Goal: Transaction & Acquisition: Obtain resource

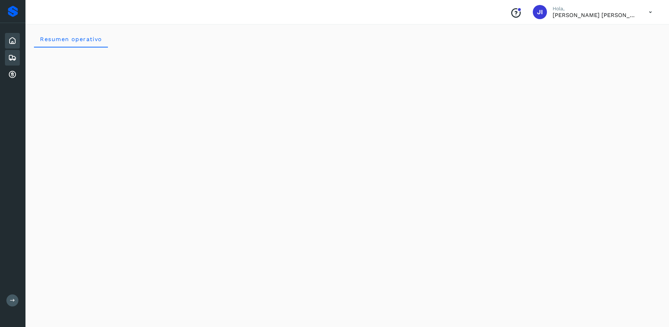
click at [16, 53] on icon at bounding box center [12, 57] width 8 height 8
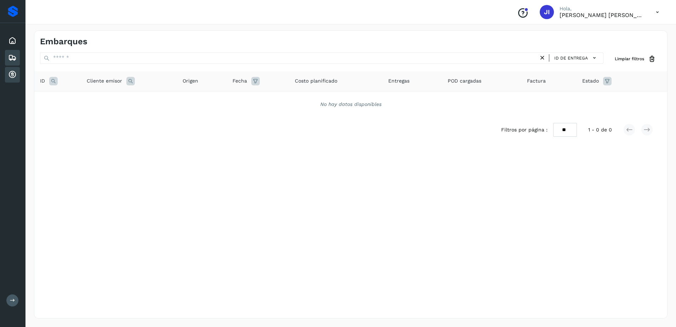
click at [16, 77] on icon at bounding box center [12, 74] width 8 height 8
click at [13, 75] on icon at bounding box center [12, 74] width 8 height 8
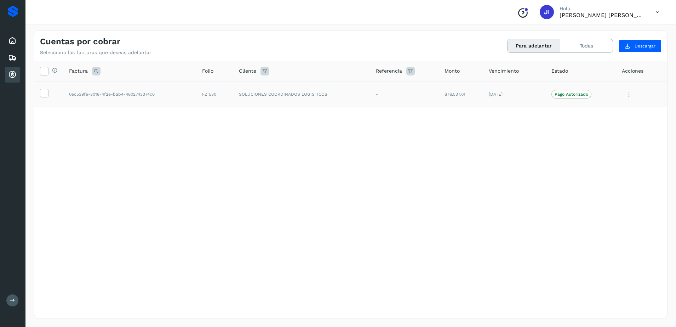
click at [41, 85] on td at bounding box center [48, 94] width 29 height 26
click at [44, 93] on icon at bounding box center [43, 92] width 7 height 7
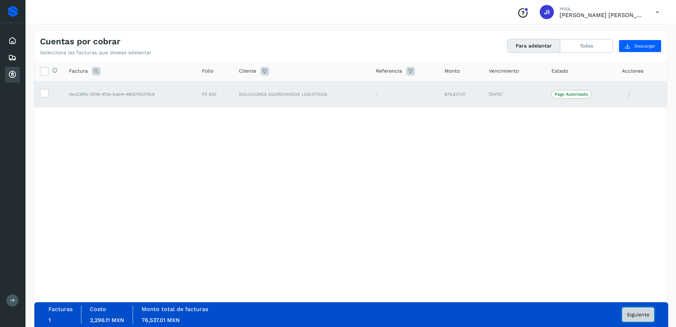
click at [631, 315] on span "Siguiente" at bounding box center [638, 314] width 23 height 5
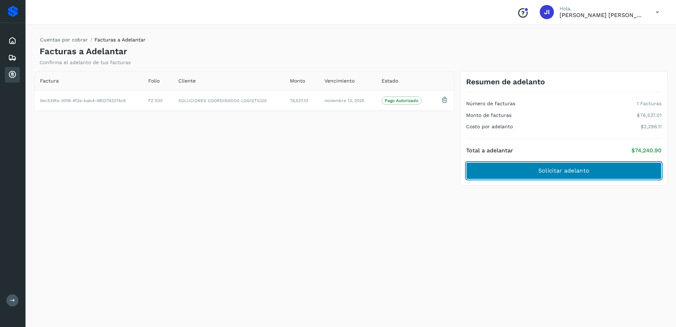
click at [540, 173] on span "Solicitar adelanto" at bounding box center [563, 171] width 51 height 8
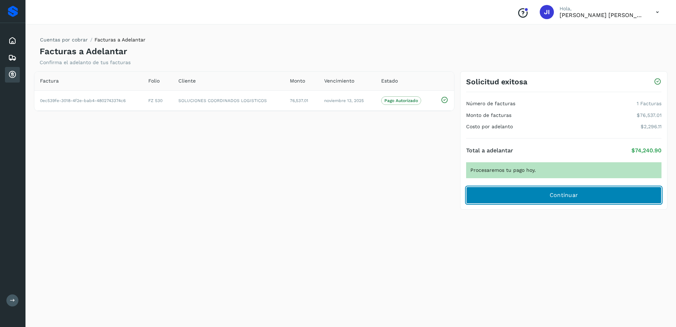
click at [547, 194] on button "Continuar" at bounding box center [563, 194] width 195 height 17
